Goal: Task Accomplishment & Management: Use online tool/utility

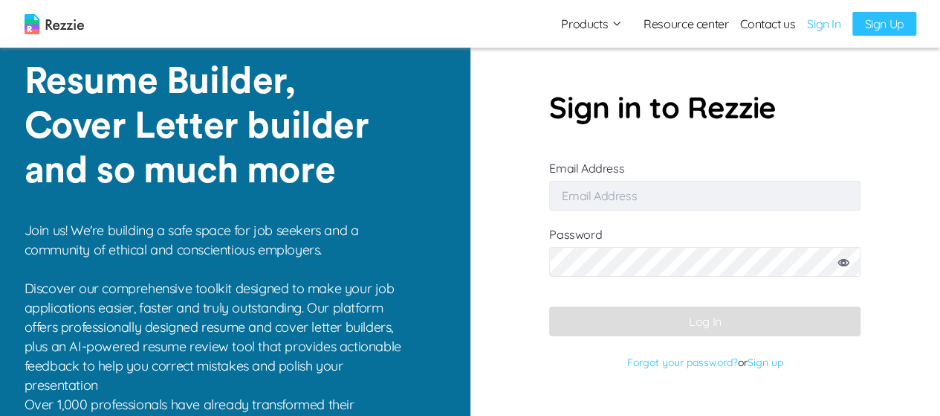
click at [692, 195] on input "Email Address" at bounding box center [704, 196] width 311 height 30
type input "[EMAIL_ADDRESS][DOMAIN_NAME]"
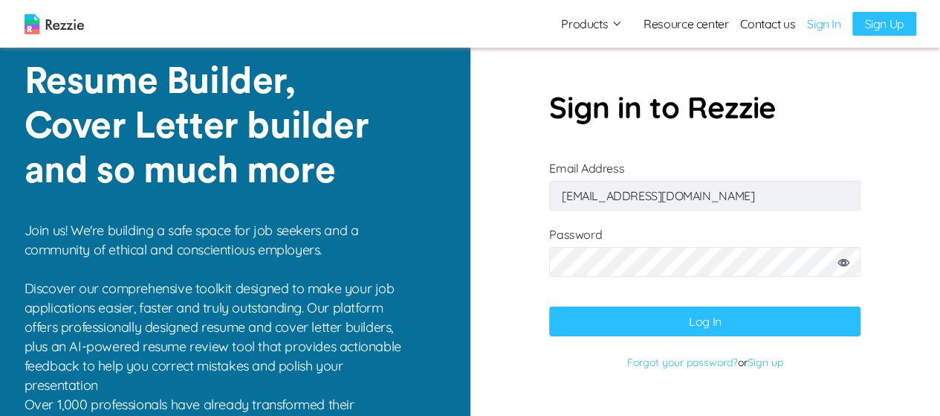
click at [723, 314] on button "Log In" at bounding box center [704, 321] width 311 height 30
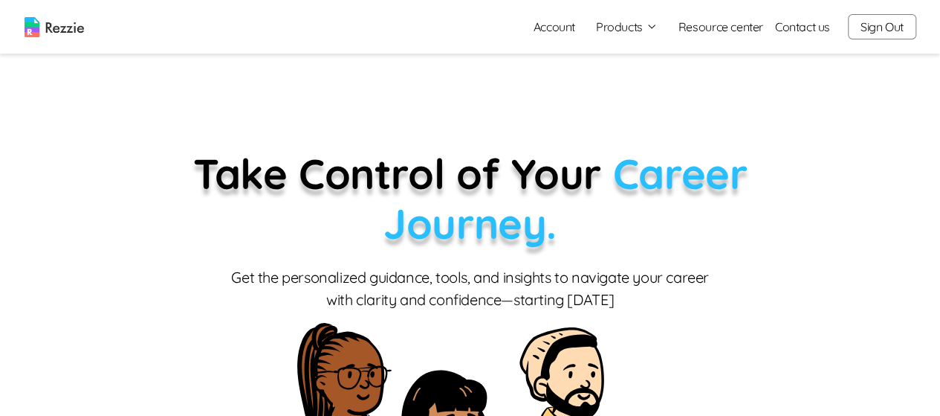
click at [616, 30] on button "Products" at bounding box center [627, 27] width 62 height 18
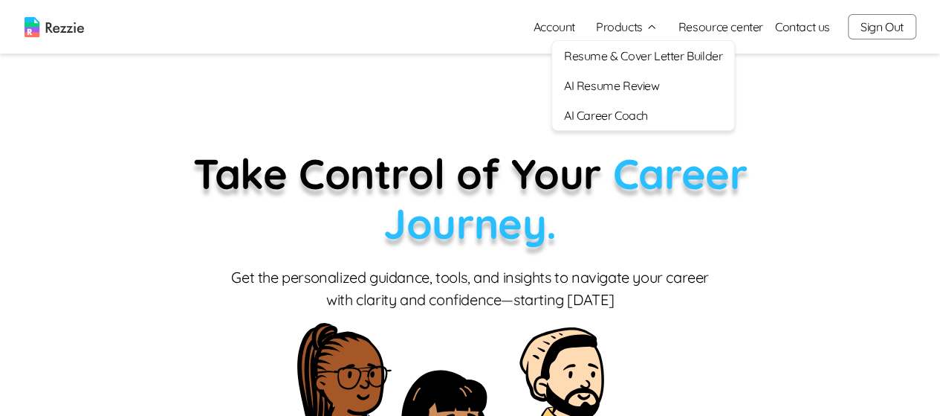
click at [642, 87] on link "AI Resume Review" at bounding box center [643, 86] width 182 height 30
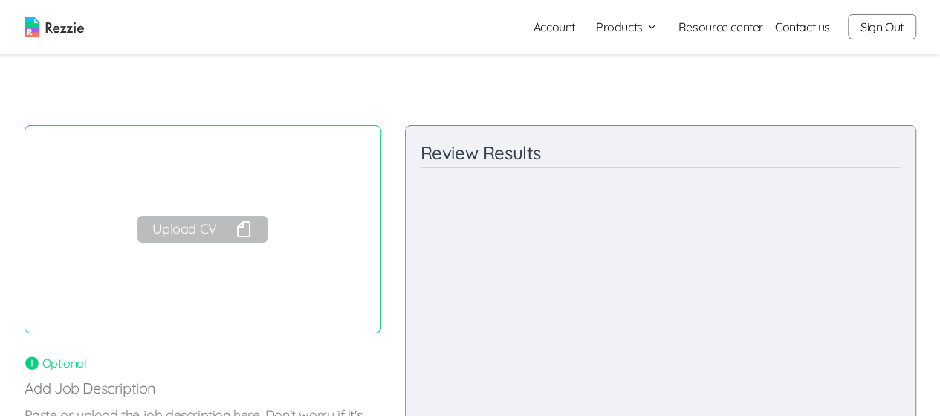
click at [189, 240] on button "Upload CV" at bounding box center [202, 229] width 129 height 27
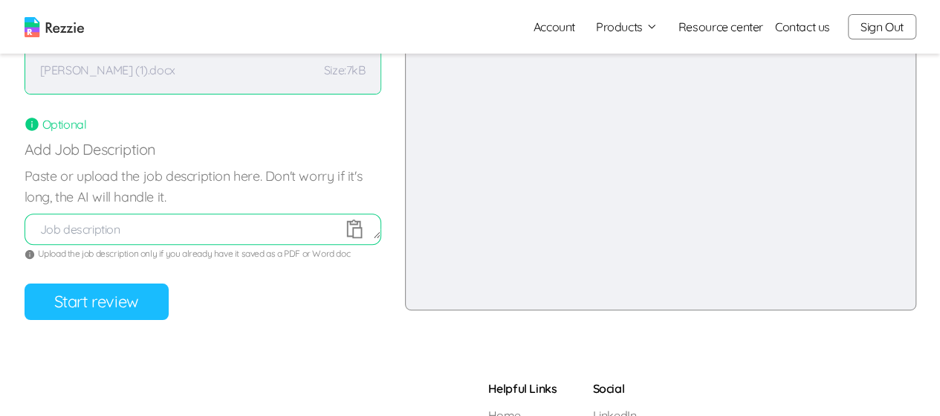
scroll to position [239, 0]
click at [97, 308] on button "Start review" at bounding box center [97, 300] width 144 height 36
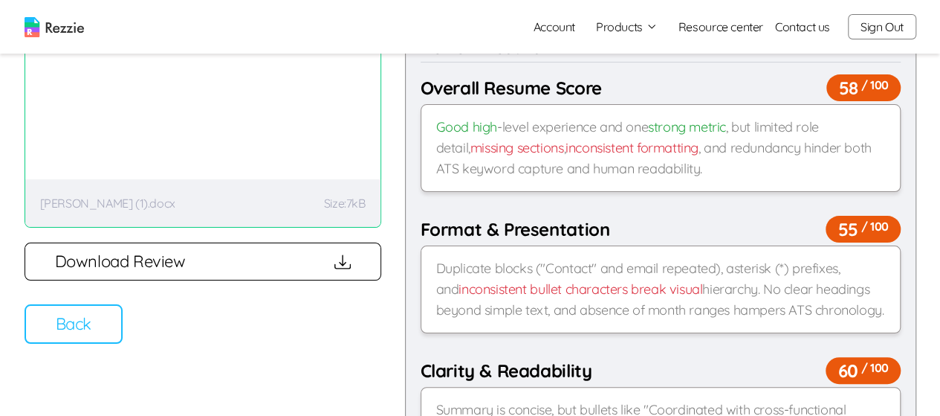
scroll to position [137, 0]
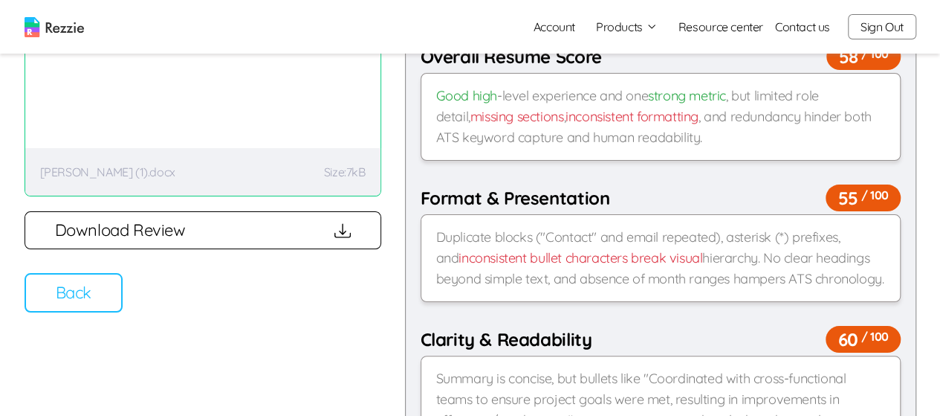
click at [98, 300] on button "Back" at bounding box center [74, 292] width 98 height 39
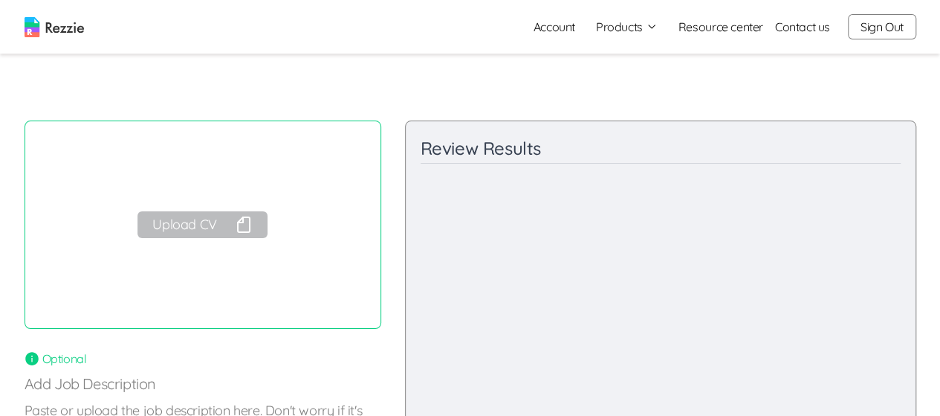
scroll to position [0, 0]
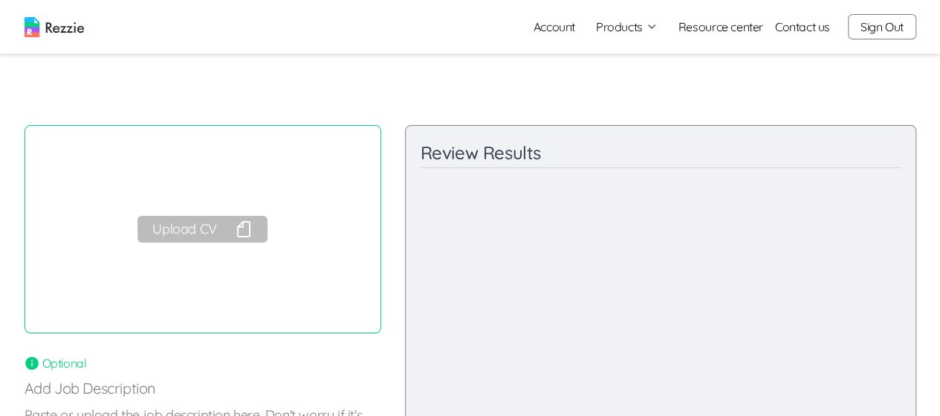
click at [204, 229] on button "Upload CV" at bounding box center [202, 229] width 129 height 27
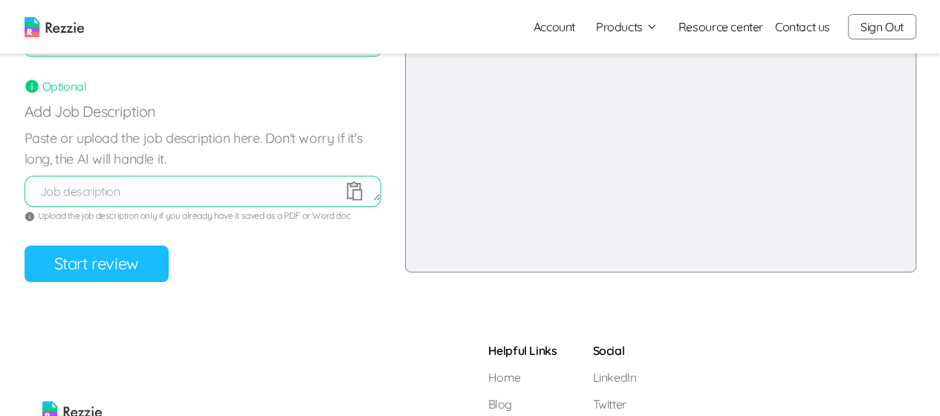
scroll to position [288, 0]
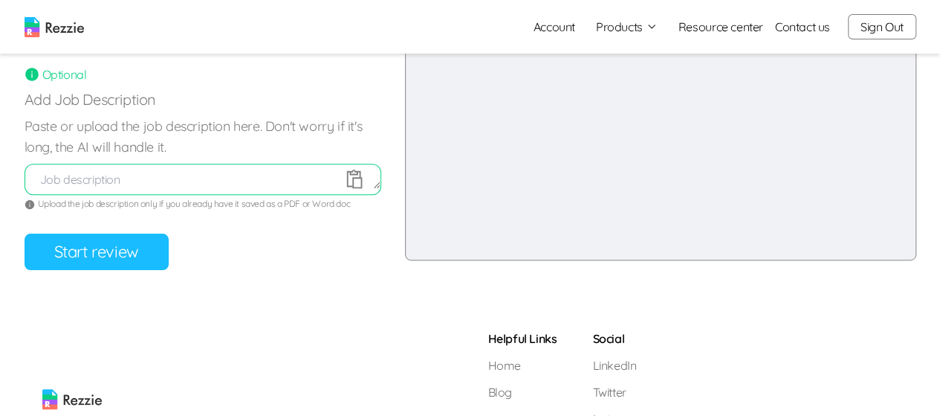
click at [48, 259] on button "Start review" at bounding box center [97, 251] width 144 height 36
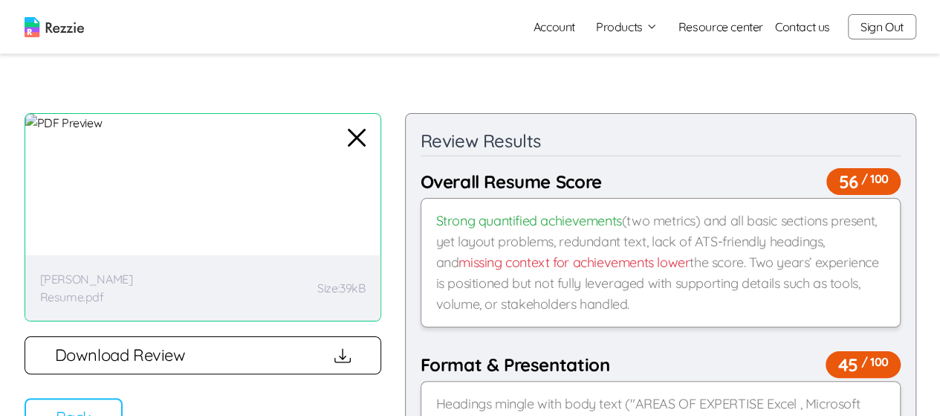
scroll to position [0, 0]
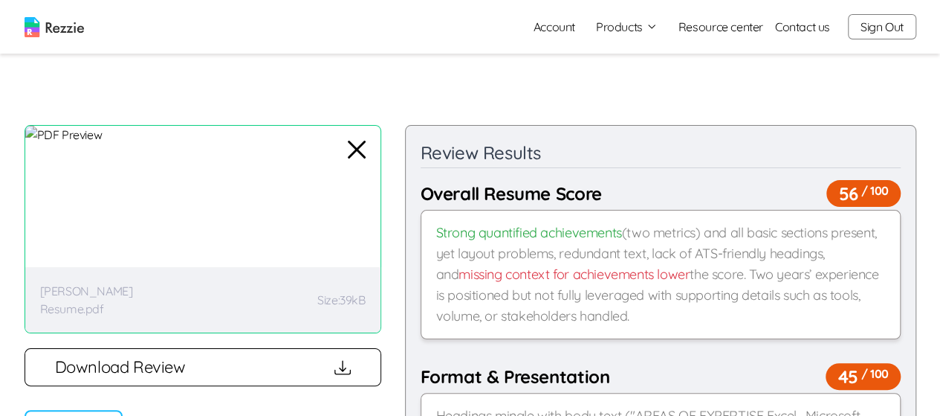
click at [864, 18] on button "Sign Out" at bounding box center [882, 26] width 68 height 25
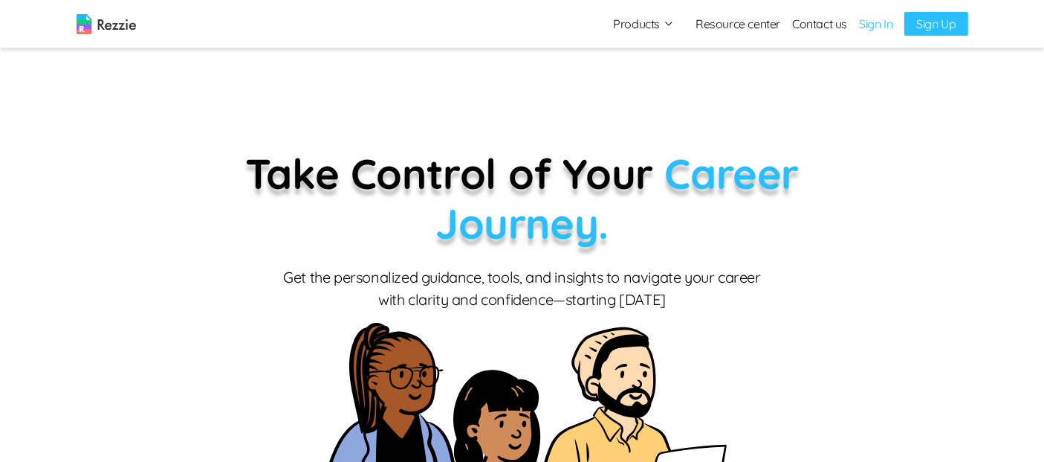
click at [875, 25] on link "Sign In" at bounding box center [875, 24] width 33 height 18
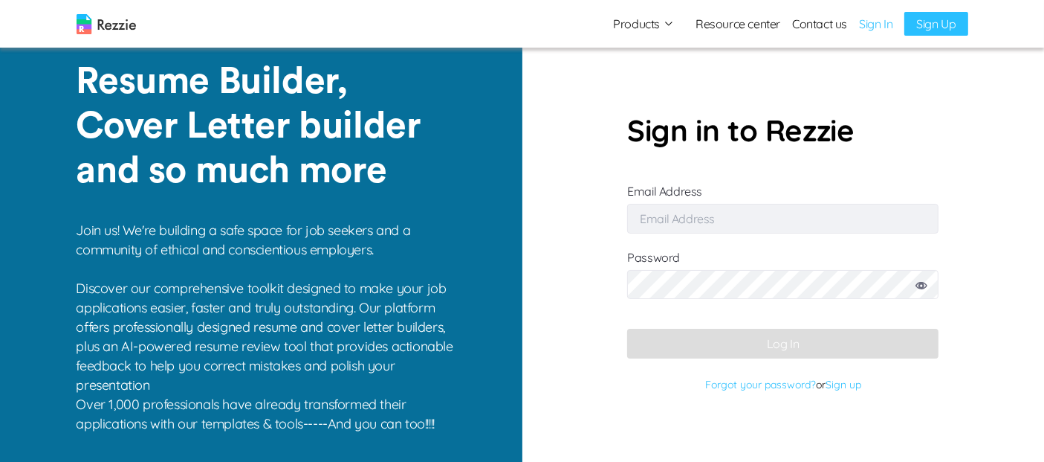
click at [711, 223] on input "Email Address" at bounding box center [782, 219] width 311 height 30
type input "bekise9229@coasah.com"
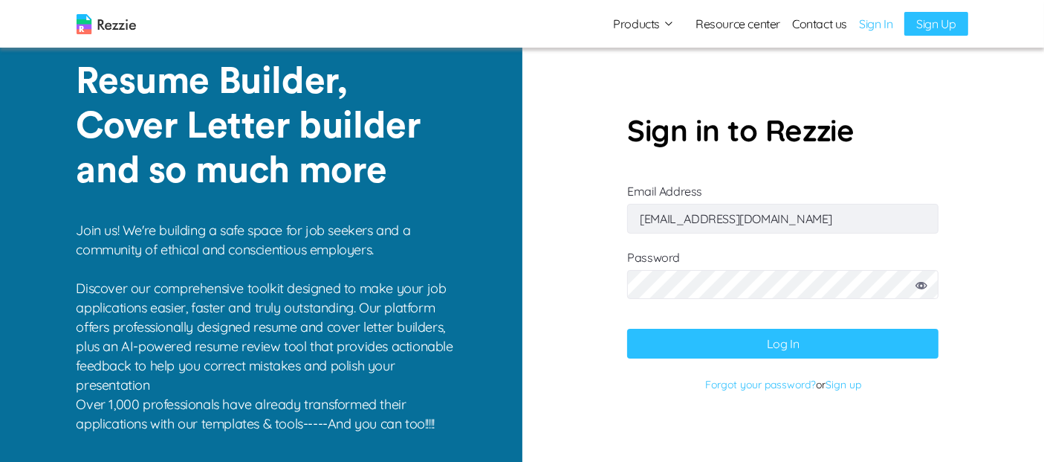
click at [789, 345] on button "Log In" at bounding box center [782, 344] width 311 height 30
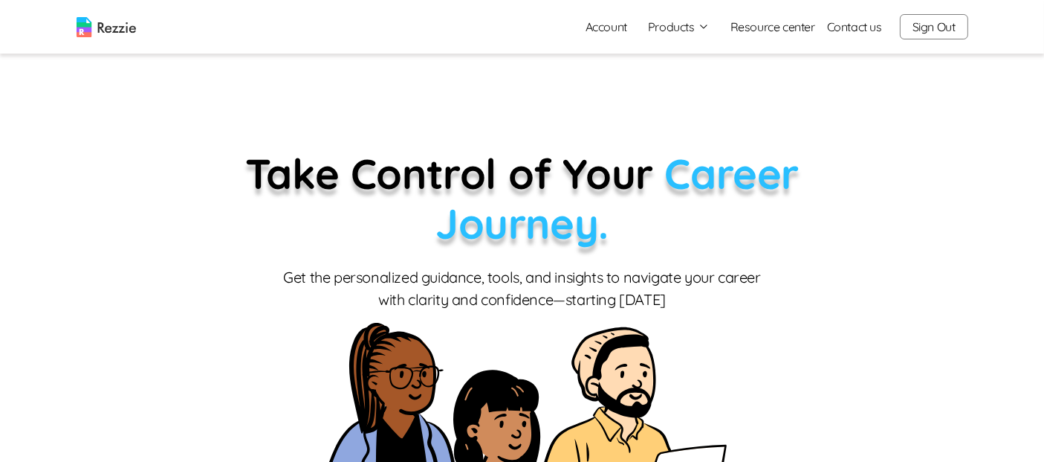
click at [698, 30] on button "Products" at bounding box center [679, 27] width 62 height 18
click at [692, 83] on link "AI Resume Review" at bounding box center [695, 86] width 182 height 30
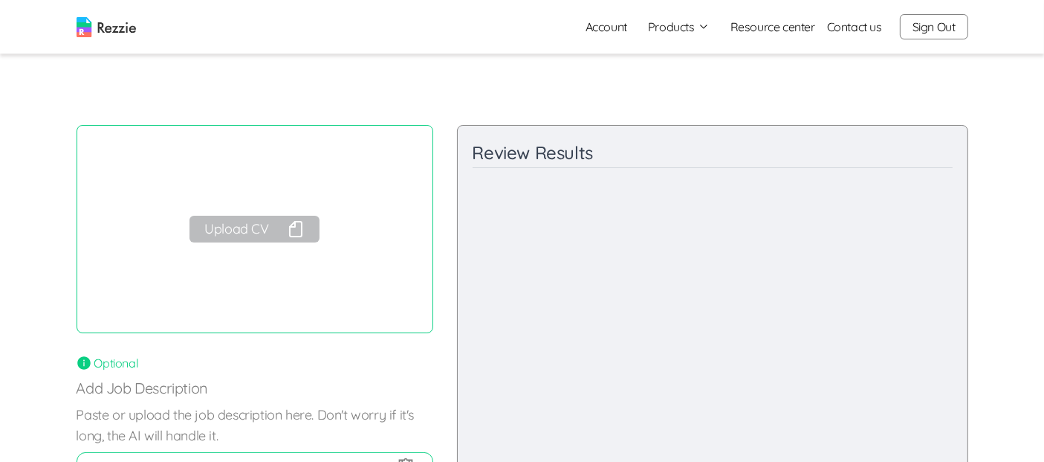
click at [254, 236] on button "Upload CV" at bounding box center [254, 229] width 129 height 27
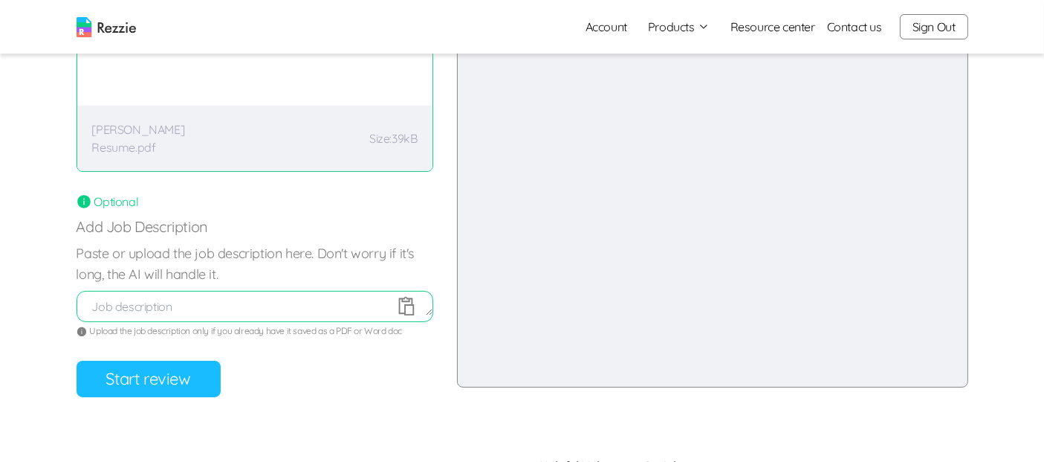
scroll to position [167, 0]
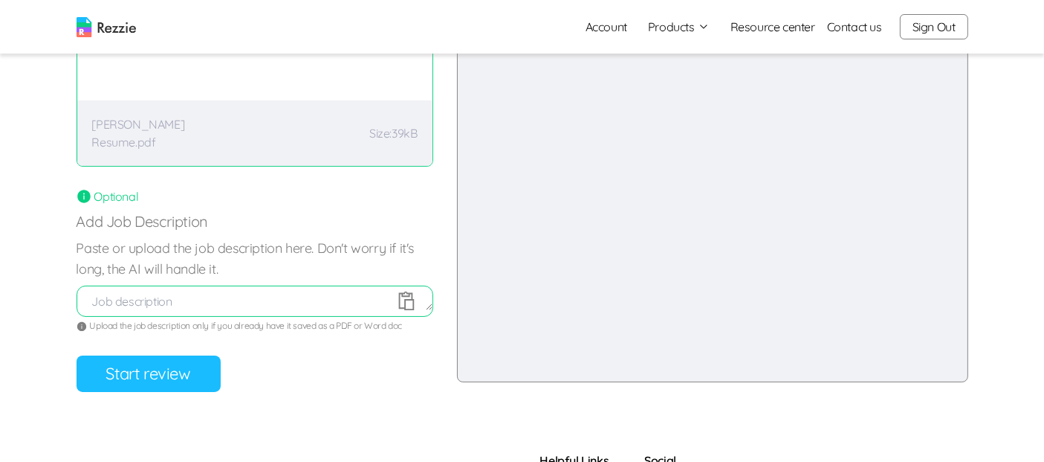
click at [112, 373] on button "Start review" at bounding box center [149, 373] width 144 height 36
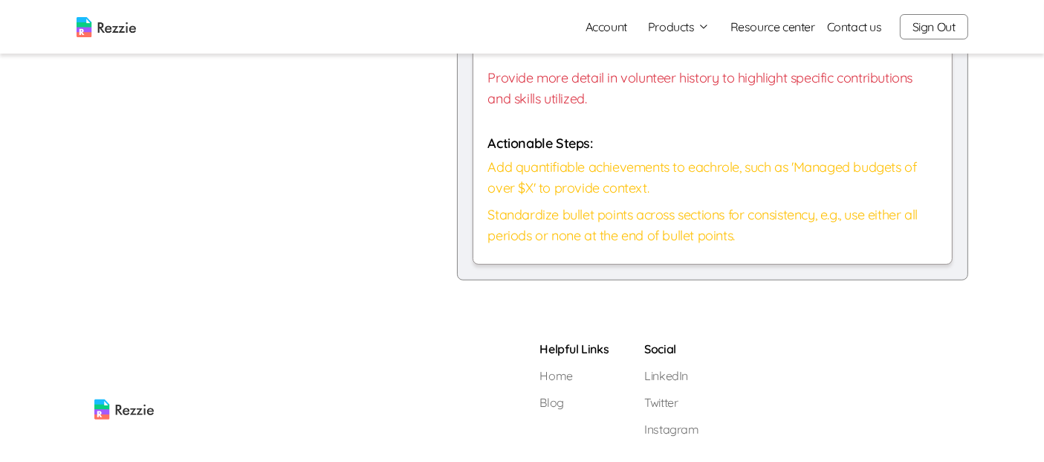
scroll to position [1144, 0]
click at [949, 34] on button "Sign Out" at bounding box center [934, 26] width 68 height 25
